Goal: Task Accomplishment & Management: Use online tool/utility

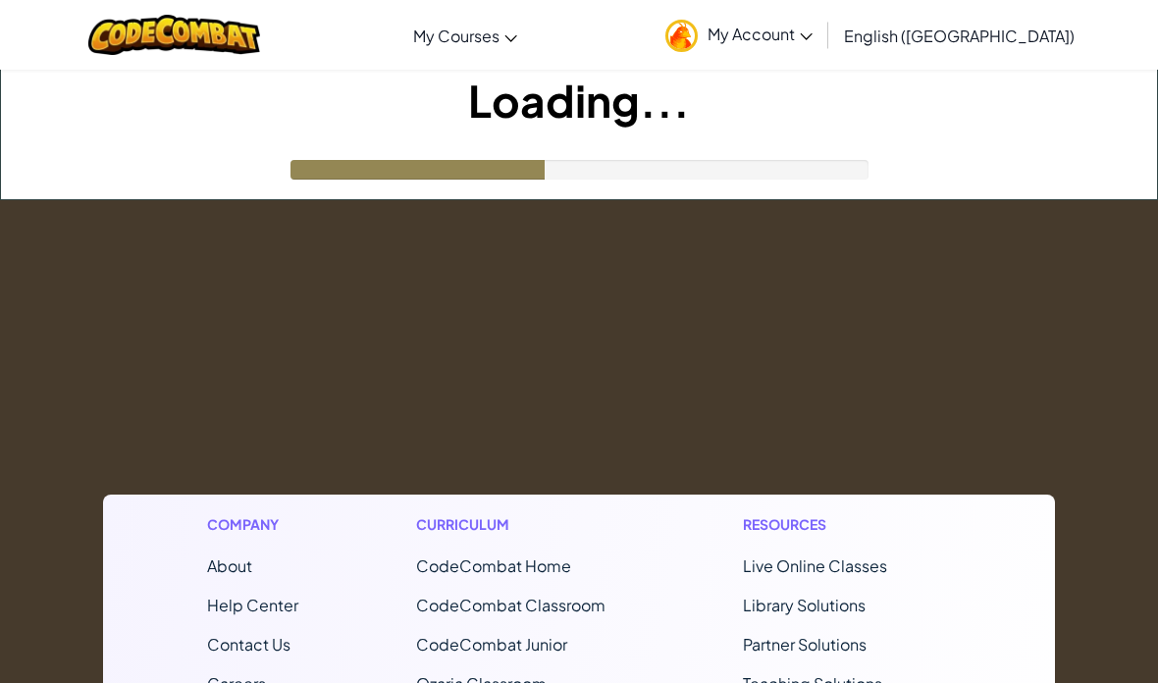
scroll to position [133, 0]
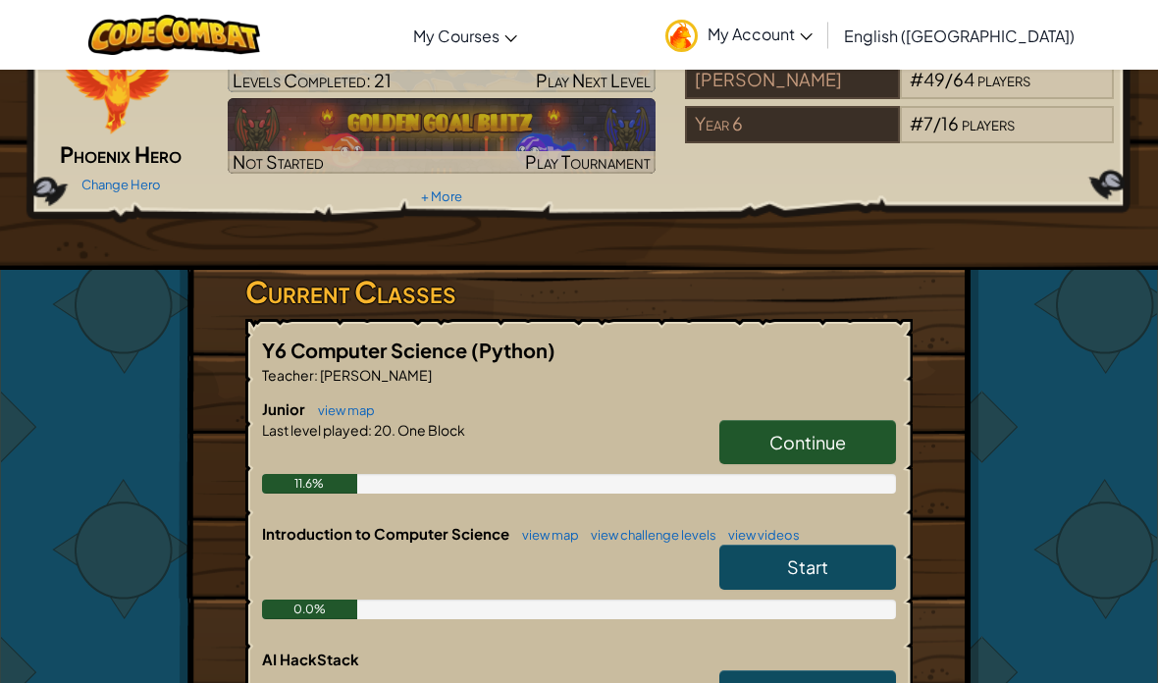
click at [1073, 263] on div "Hero : Phoenix Phoenix Hero Change Hero Player : [PERSON_NAME] 20a: One Block A…" at bounding box center [578, 103] width 1187 height 334
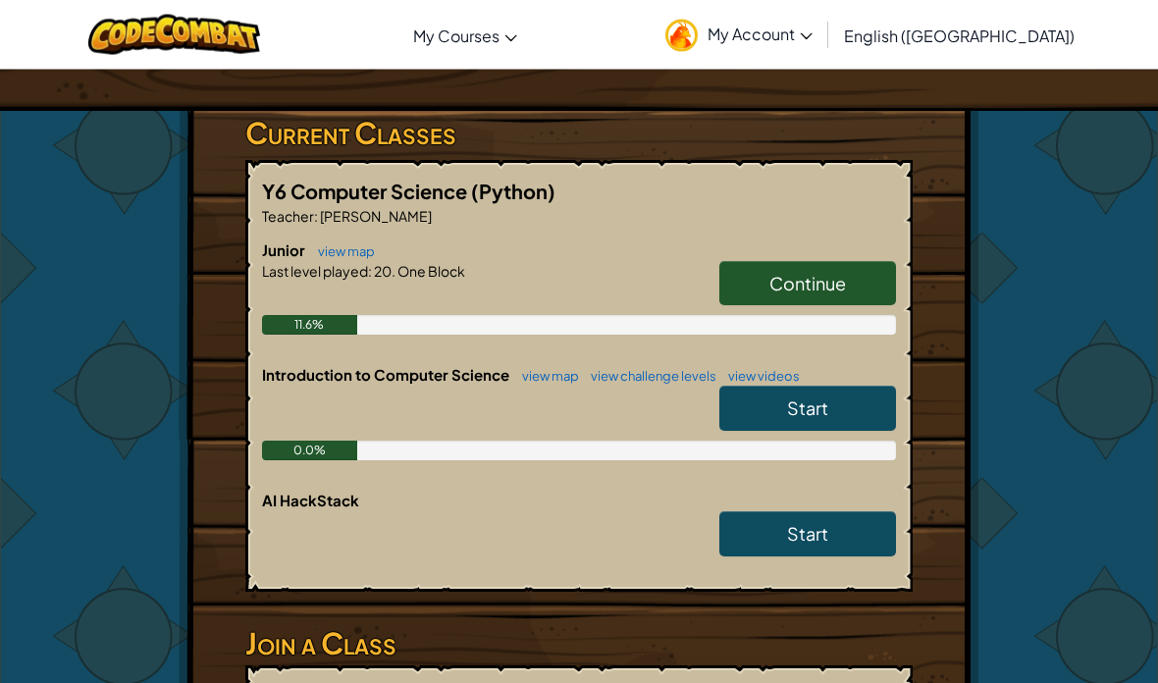
scroll to position [291, 0]
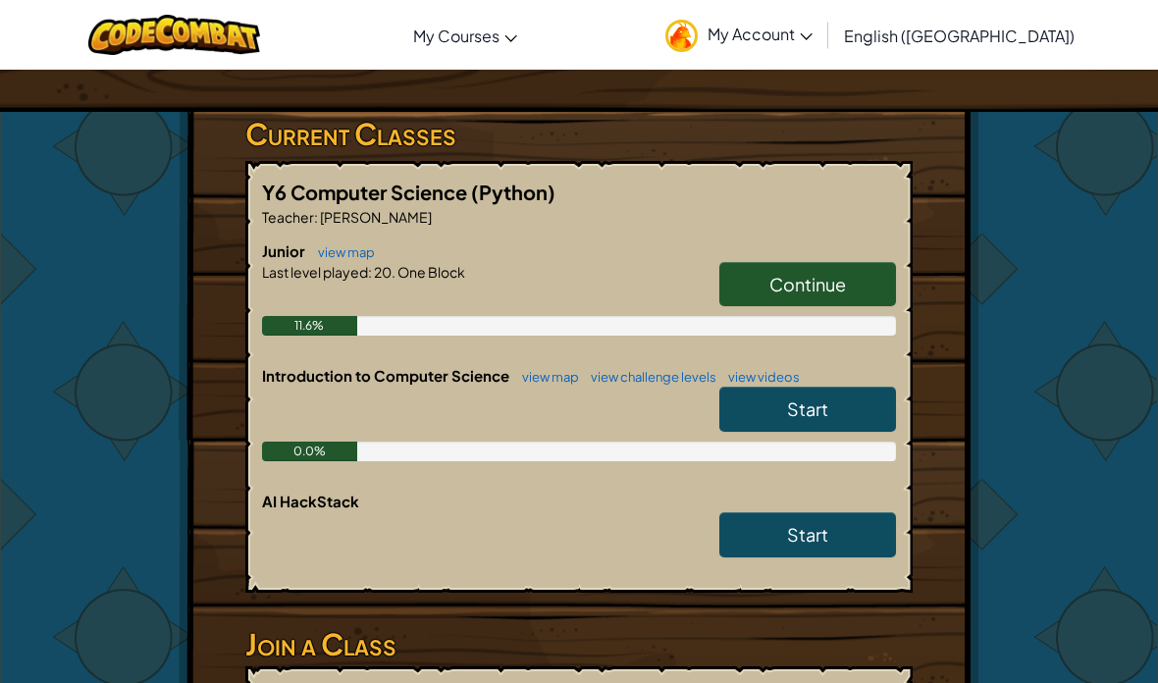
click at [861, 289] on link "Continue" at bounding box center [807, 284] width 177 height 45
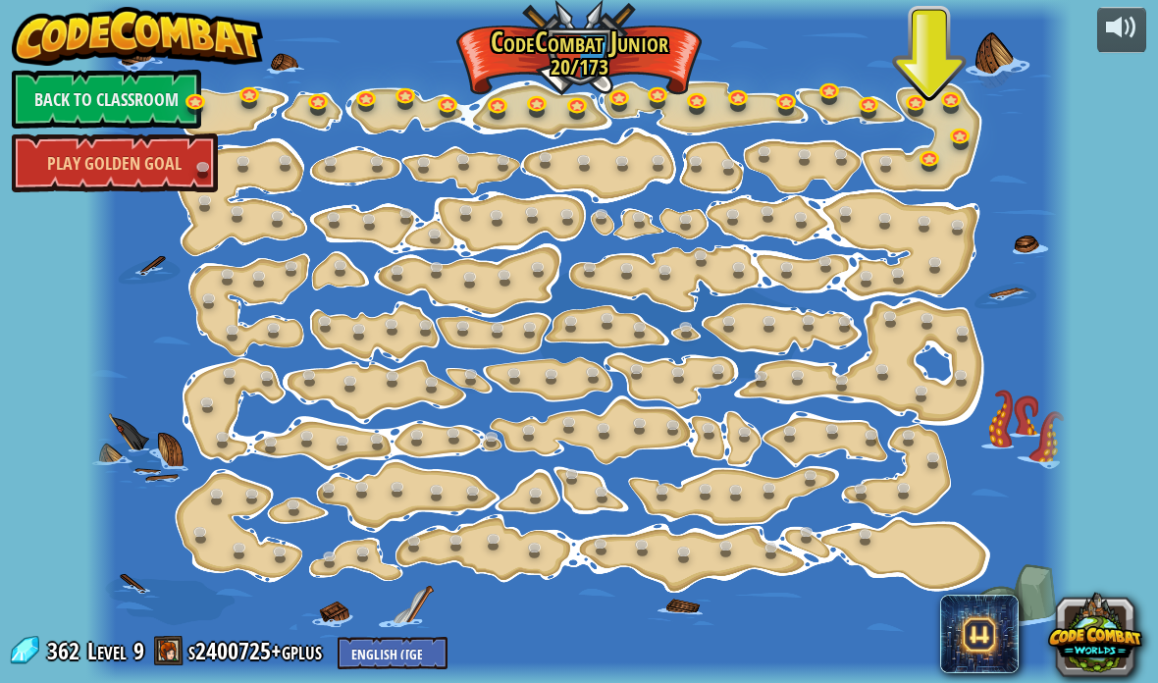
click at [923, 161] on link at bounding box center [932, 159] width 39 height 29
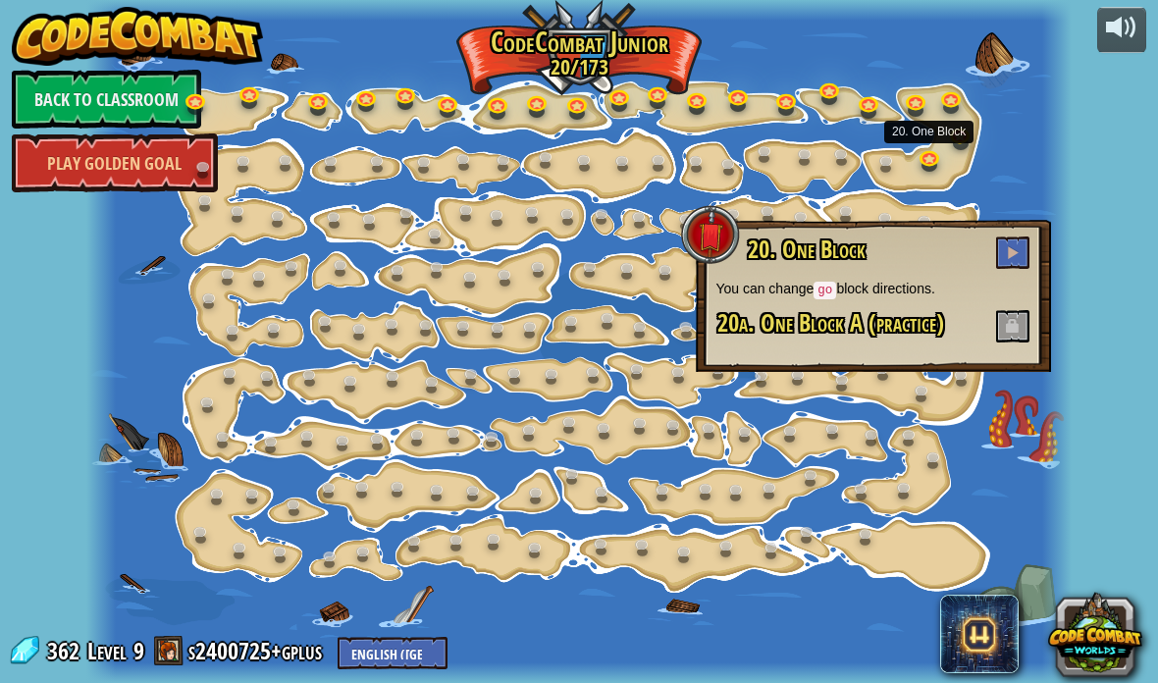
click at [1018, 247] on span at bounding box center [1013, 252] width 14 height 14
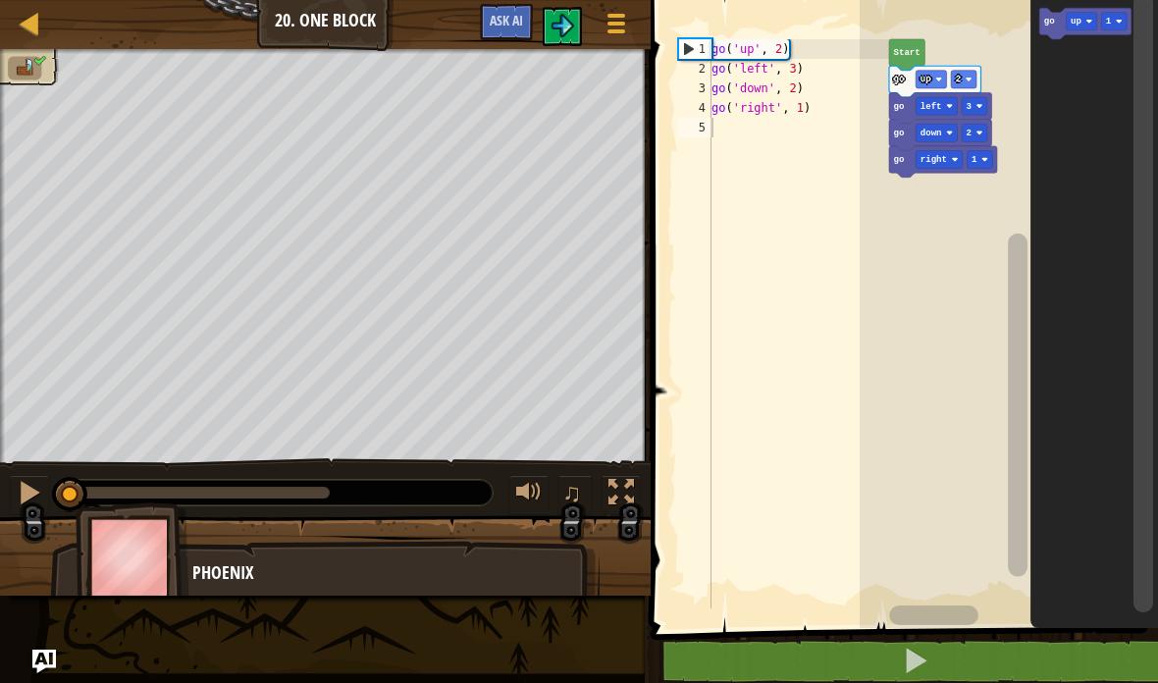
click at [989, 665] on button at bounding box center [915, 661] width 513 height 45
